Goal: Answer question/provide support

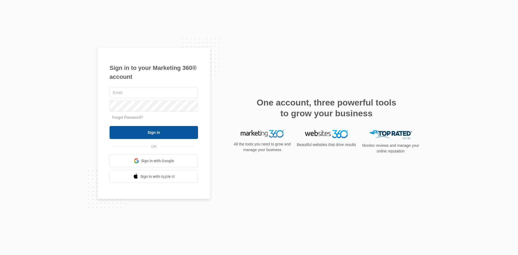
type input "[EMAIL_ADDRESS][PERSON_NAME][DOMAIN_NAME]"
drag, startPoint x: 152, startPoint y: 131, endPoint x: 172, endPoint y: 136, distance: 20.6
click at [152, 131] on input "Sign In" at bounding box center [154, 132] width 88 height 13
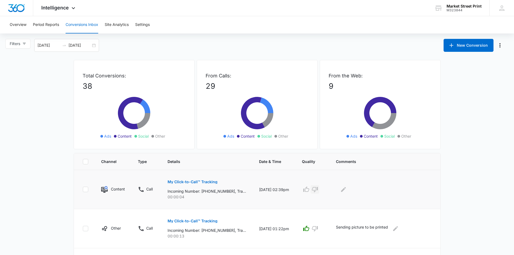
click at [318, 190] on icon "button" at bounding box center [315, 189] width 6 height 6
click at [347, 192] on icon "Edit Comments" at bounding box center [343, 189] width 6 height 6
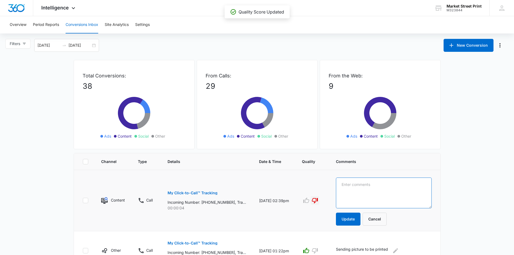
click at [351, 180] on textarea at bounding box center [384, 193] width 96 height 31
type textarea "went to VM, no message"
click at [353, 220] on button "Update" at bounding box center [348, 219] width 25 height 13
